Goal: Use online tool/utility: Utilize a website feature to perform a specific function

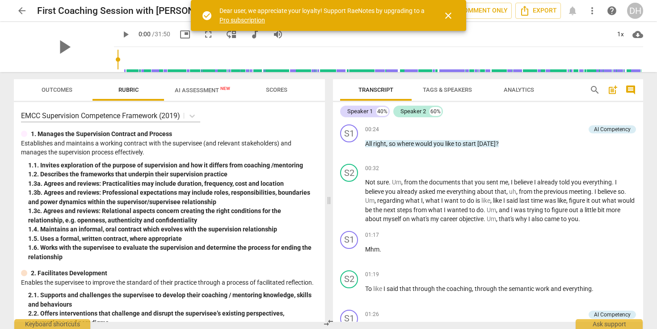
click at [448, 17] on span "close" at bounding box center [448, 15] width 11 height 11
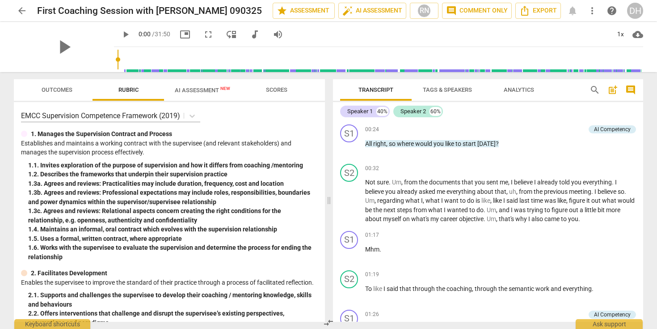
click at [195, 92] on span "AI Assessment New" at bounding box center [202, 90] width 55 height 7
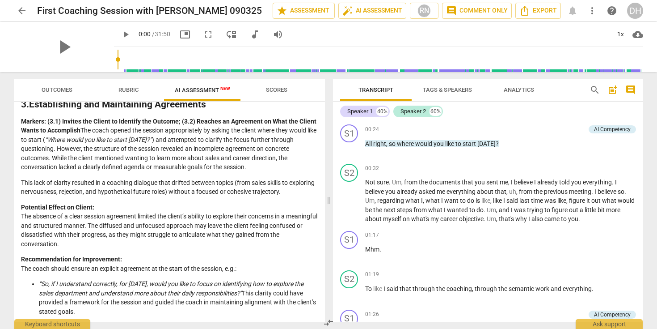
scroll to position [537, 0]
click at [120, 33] on span "play_arrow" at bounding box center [125, 34] width 11 height 11
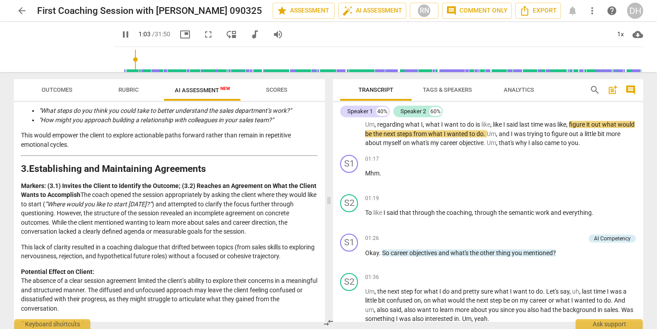
scroll to position [0, 0]
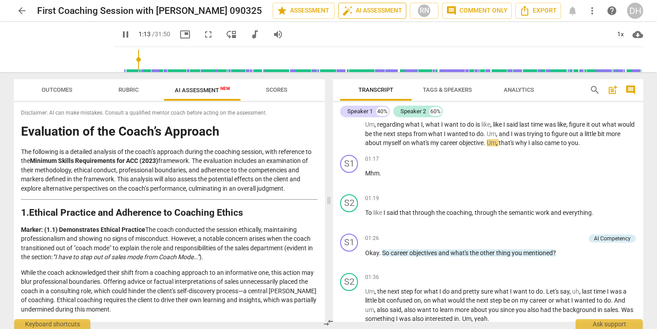
click at [376, 9] on span "auto_fix_high AI Assessment" at bounding box center [372, 10] width 60 height 11
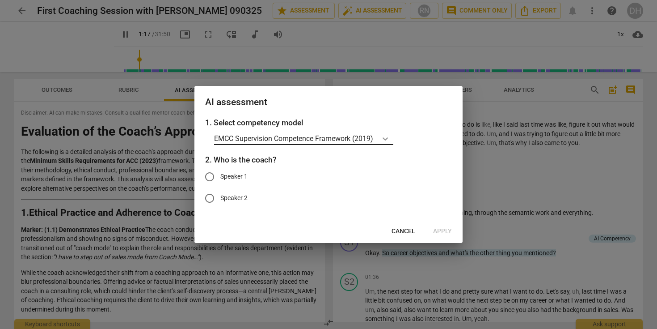
click at [388, 137] on icon at bounding box center [385, 138] width 9 height 9
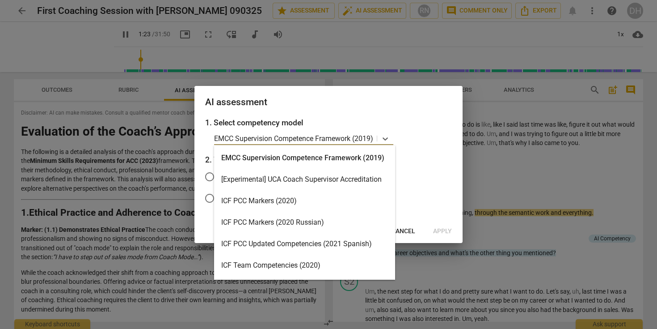
click at [285, 197] on div "ICF PCC Markers (2020)" at bounding box center [304, 200] width 181 height 21
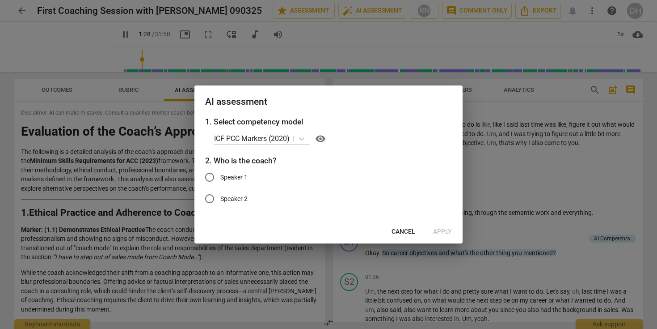
drag, startPoint x: 357, startPoint y: 108, endPoint x: 358, endPoint y: 104, distance: 4.7
click at [358, 104] on div "AI assessment" at bounding box center [328, 100] width 268 height 31
click at [404, 233] on span "Cancel" at bounding box center [404, 231] width 24 height 9
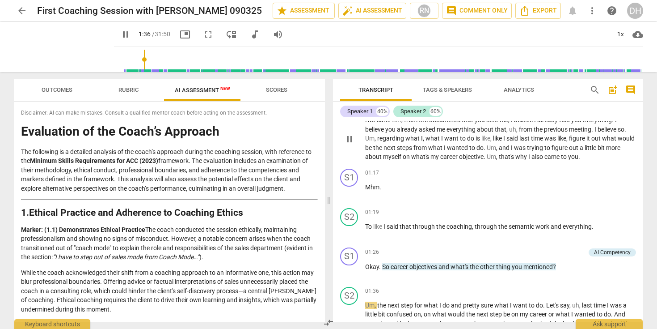
scroll to position [68, 0]
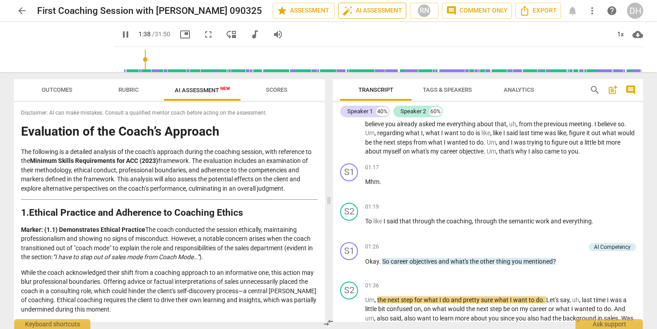
click at [382, 15] on span "auto_fix_high AI Assessment" at bounding box center [372, 10] width 60 height 11
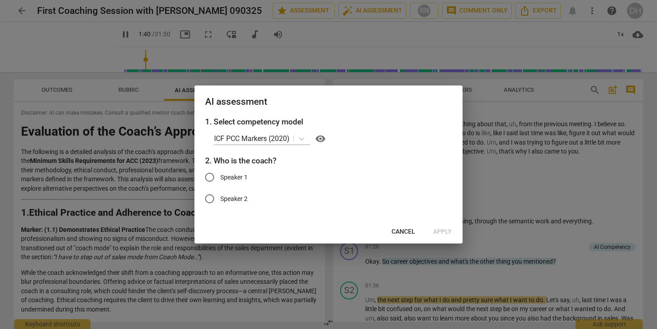
type input "101"
click at [208, 177] on input "Speaker 1" at bounding box center [209, 176] width 21 height 21
radio input "true"
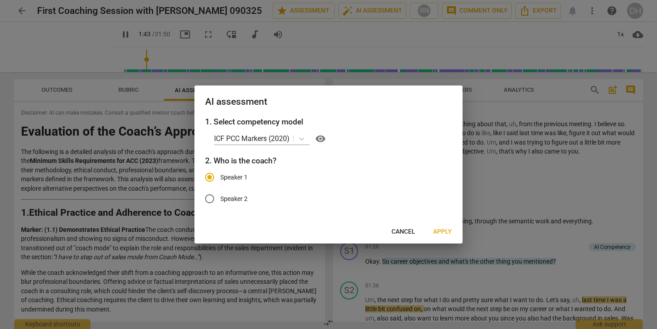
click at [442, 232] on span "Apply" at bounding box center [442, 231] width 19 height 9
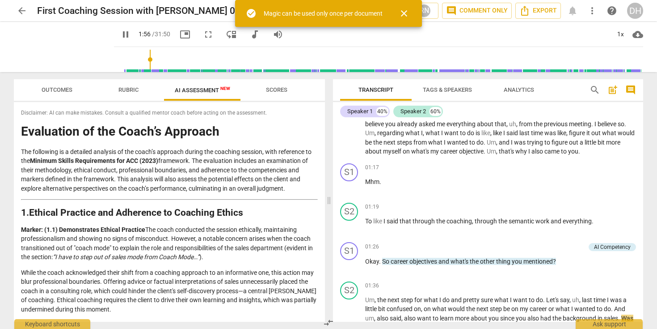
scroll to position [270, 0]
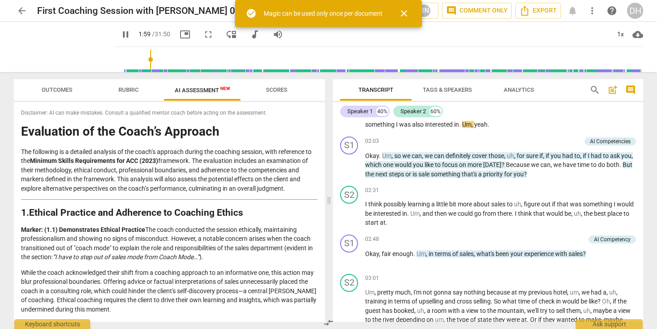
click at [403, 13] on span "close" at bounding box center [404, 13] width 11 height 11
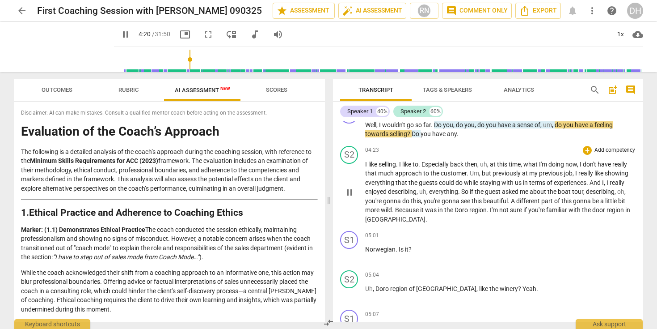
scroll to position [0, 0]
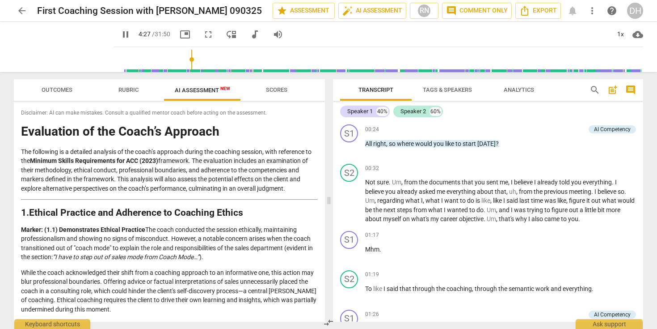
click at [453, 88] on span "Tags & Speakers" at bounding box center [447, 89] width 49 height 7
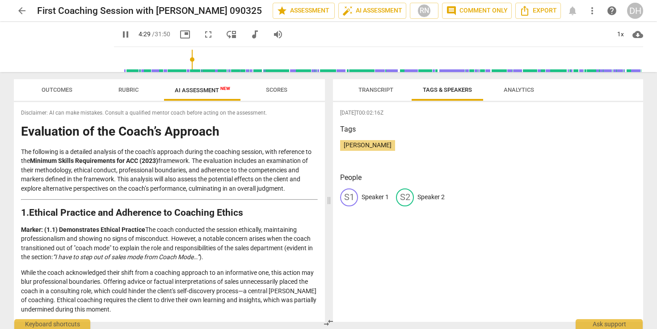
click at [515, 91] on span "Analytics" at bounding box center [519, 89] width 30 height 7
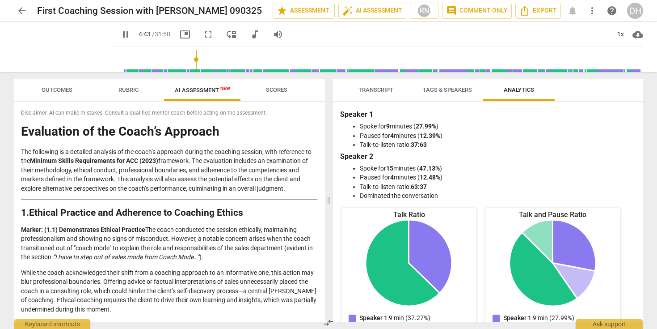
click at [452, 94] on span "Tags & Speakers" at bounding box center [447, 90] width 71 height 12
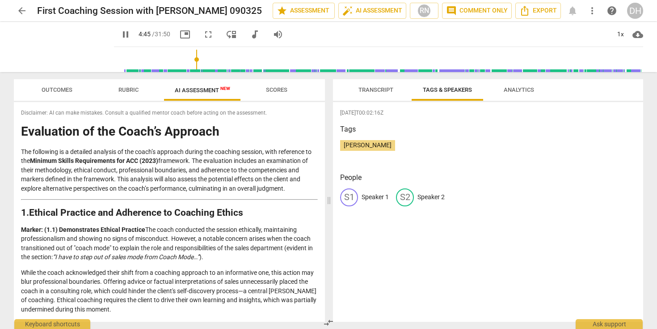
click at [373, 91] on span "Transcript" at bounding box center [376, 89] width 35 height 7
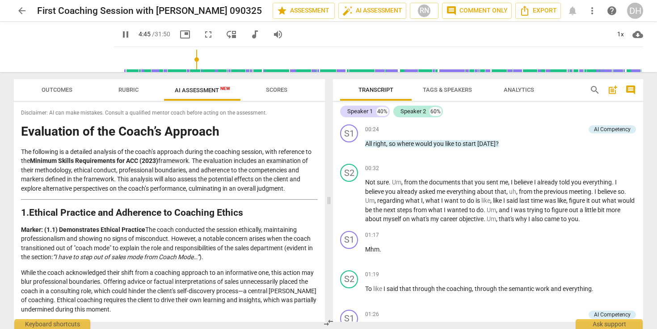
scroll to position [608, 0]
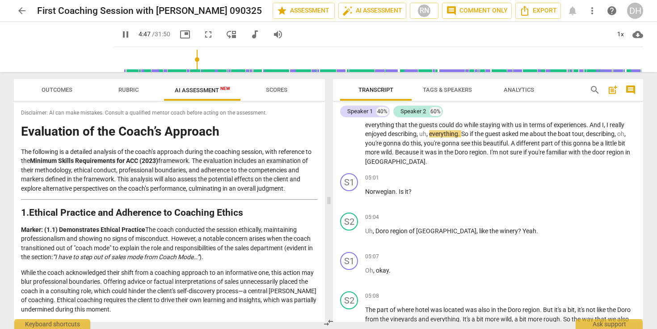
click at [282, 94] on span "Scores" at bounding box center [276, 90] width 43 height 12
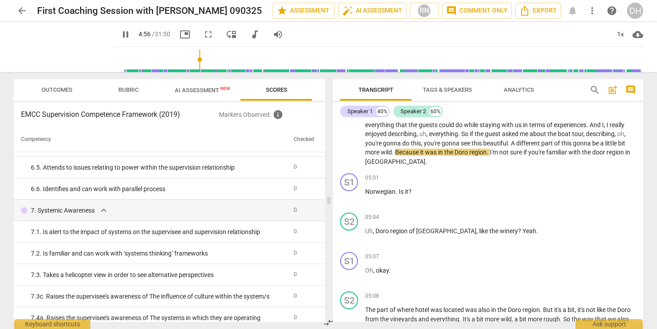
scroll to position [1211, 0]
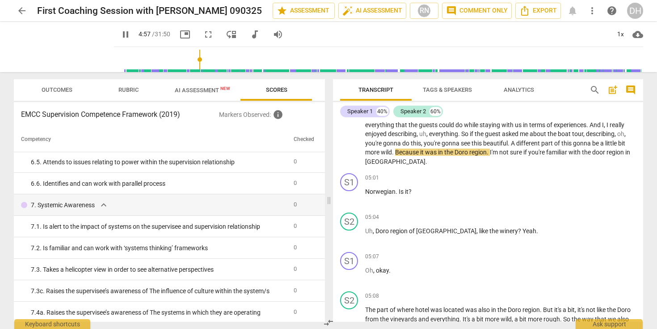
click at [207, 91] on span "AI Assessment New" at bounding box center [202, 90] width 55 height 7
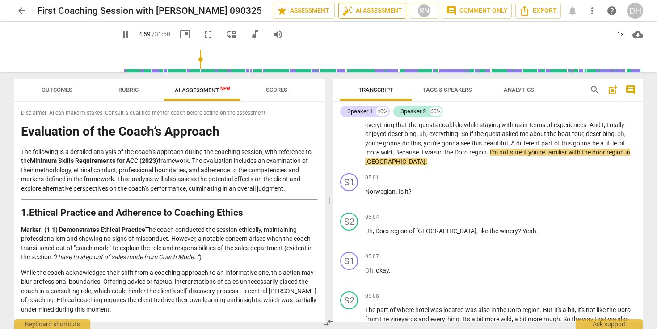
click at [390, 7] on span "auto_fix_high AI Assessment" at bounding box center [372, 10] width 60 height 11
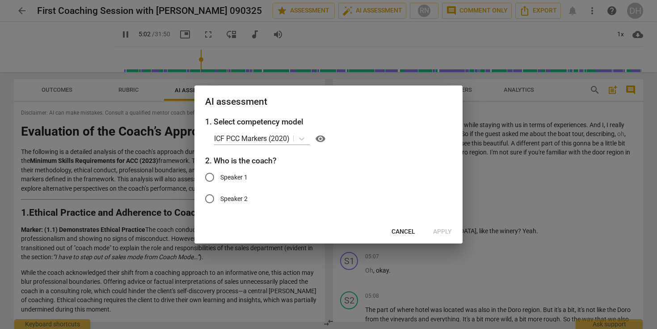
type input "303"
click at [214, 182] on input "Speaker 1" at bounding box center [209, 176] width 21 height 21
radio input "true"
click at [440, 231] on span "Apply" at bounding box center [442, 231] width 19 height 9
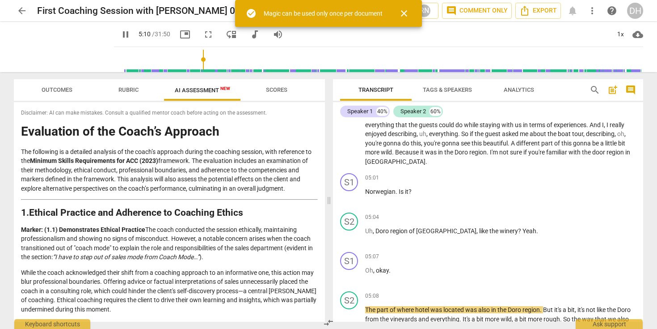
click at [407, 11] on span "close" at bounding box center [404, 13] width 11 height 11
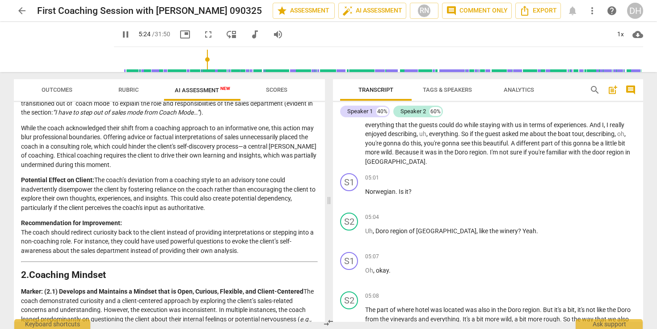
scroll to position [812, 0]
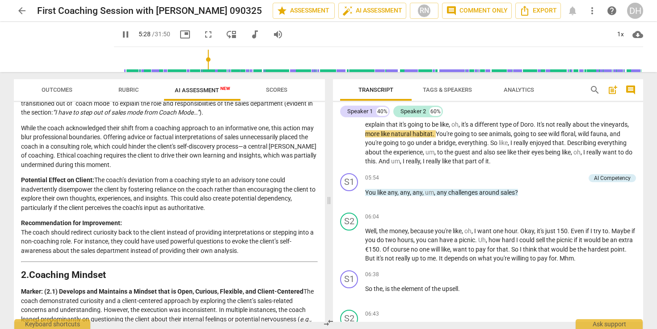
type input "328"
